Goal: Task Accomplishment & Management: Use online tool/utility

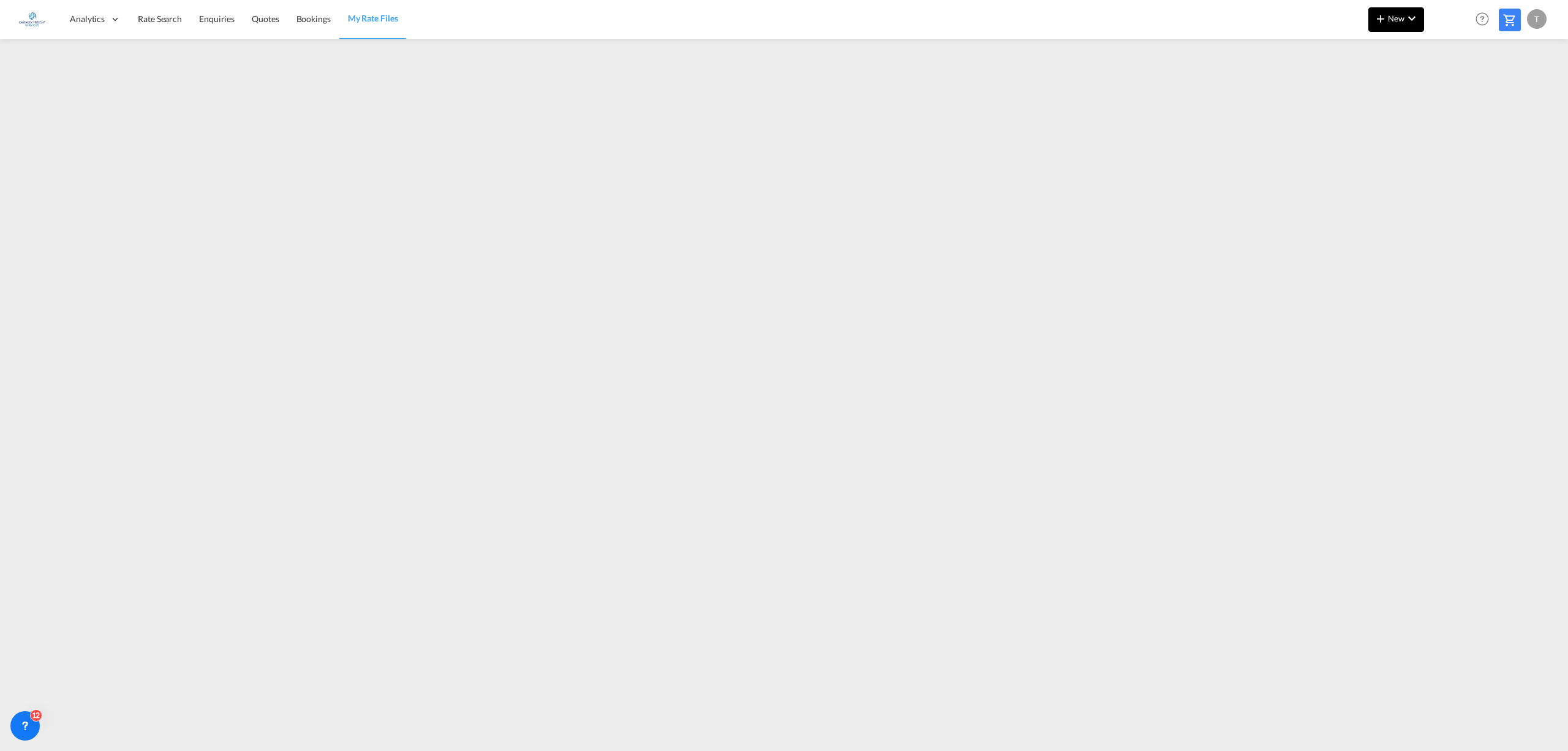
click at [1394, 17] on span "New" at bounding box center [1396, 18] width 46 height 10
drag, startPoint x: 1378, startPoint y: 47, endPoint x: 1388, endPoint y: 50, distance: 10.4
click at [1372, 47] on span "Rates" at bounding box center [1365, 52] width 15 height 25
click at [1454, 89] on span "Ratesheet" at bounding box center [1446, 91] width 14 height 25
click at [1401, 12] on button "New" at bounding box center [1396, 19] width 56 height 25
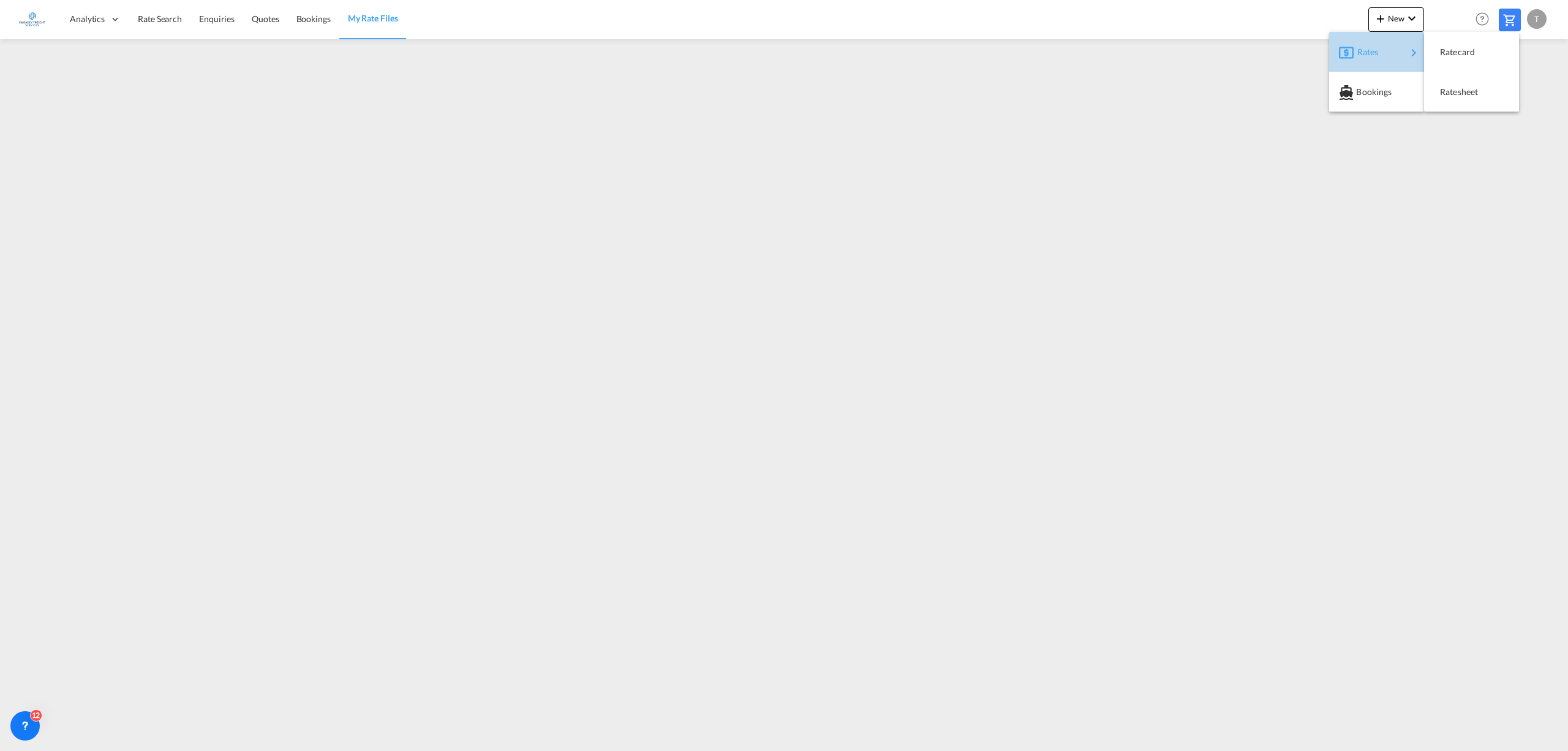
click at [1368, 45] on span "Rates" at bounding box center [1365, 52] width 15 height 25
click at [1454, 90] on span "Ratesheet" at bounding box center [1446, 91] width 14 height 25
click at [1395, 17] on span "New" at bounding box center [1396, 18] width 46 height 10
click at [1372, 47] on span "Rates" at bounding box center [1365, 52] width 15 height 25
click at [1454, 89] on span "Ratesheet" at bounding box center [1446, 91] width 14 height 25
